Goal: Task Accomplishment & Management: Use online tool/utility

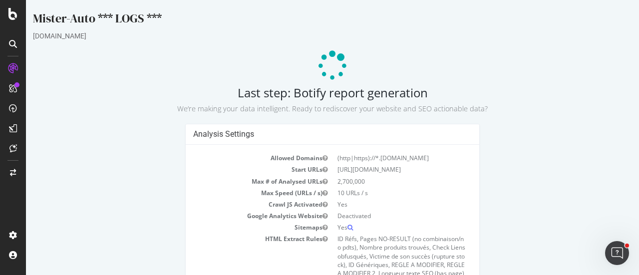
scroll to position [62, 0]
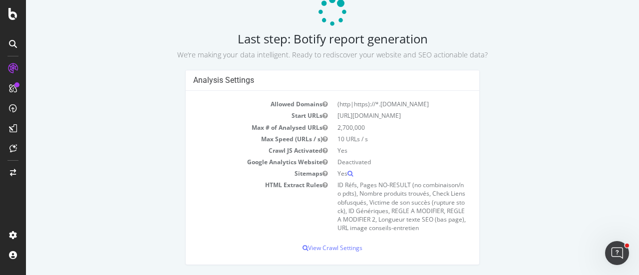
click at [369, 112] on td "[URL][DOMAIN_NAME]" at bounding box center [401, 115] width 139 height 11
copy td "[URL][DOMAIN_NAME]"
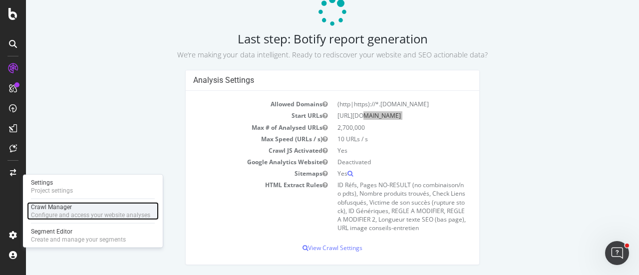
click at [66, 206] on div "Crawl Manager" at bounding box center [90, 207] width 119 height 8
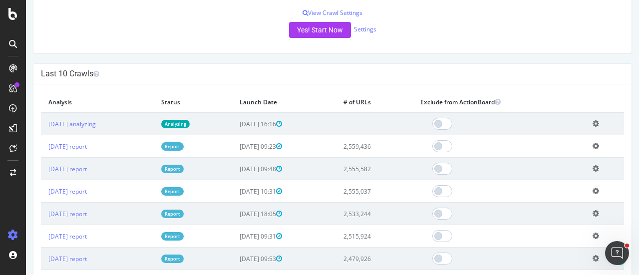
scroll to position [223, 0]
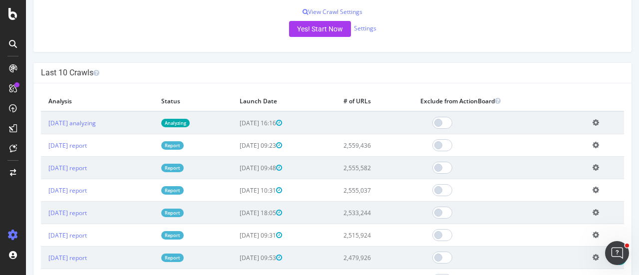
click at [595, 123] on icon at bounding box center [595, 122] width 6 height 7
click at [574, 150] on link "Delete analysis" at bounding box center [559, 151] width 80 height 13
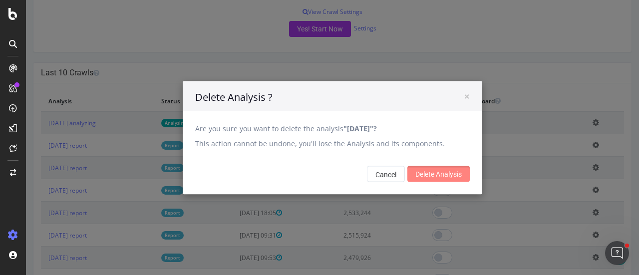
click at [431, 171] on input "Delete Analysis" at bounding box center [438, 174] width 62 height 16
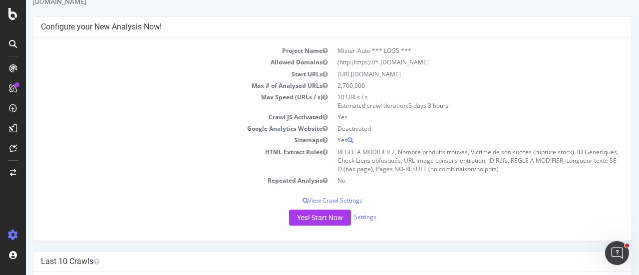
scroll to position [35, 0]
click at [303, 223] on button "Yes! Start Now" at bounding box center [320, 217] width 62 height 16
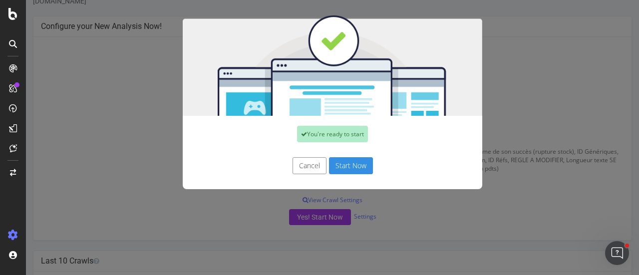
click at [340, 165] on button "Start Now" at bounding box center [351, 165] width 44 height 17
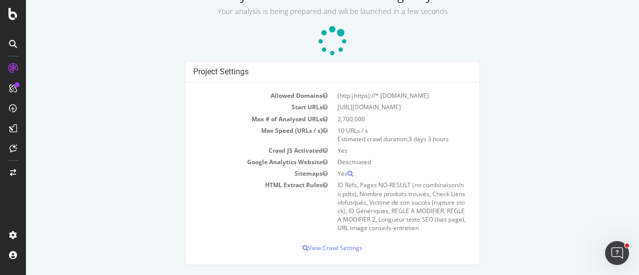
scroll to position [70, 0]
